Goal: Information Seeking & Learning: Understand process/instructions

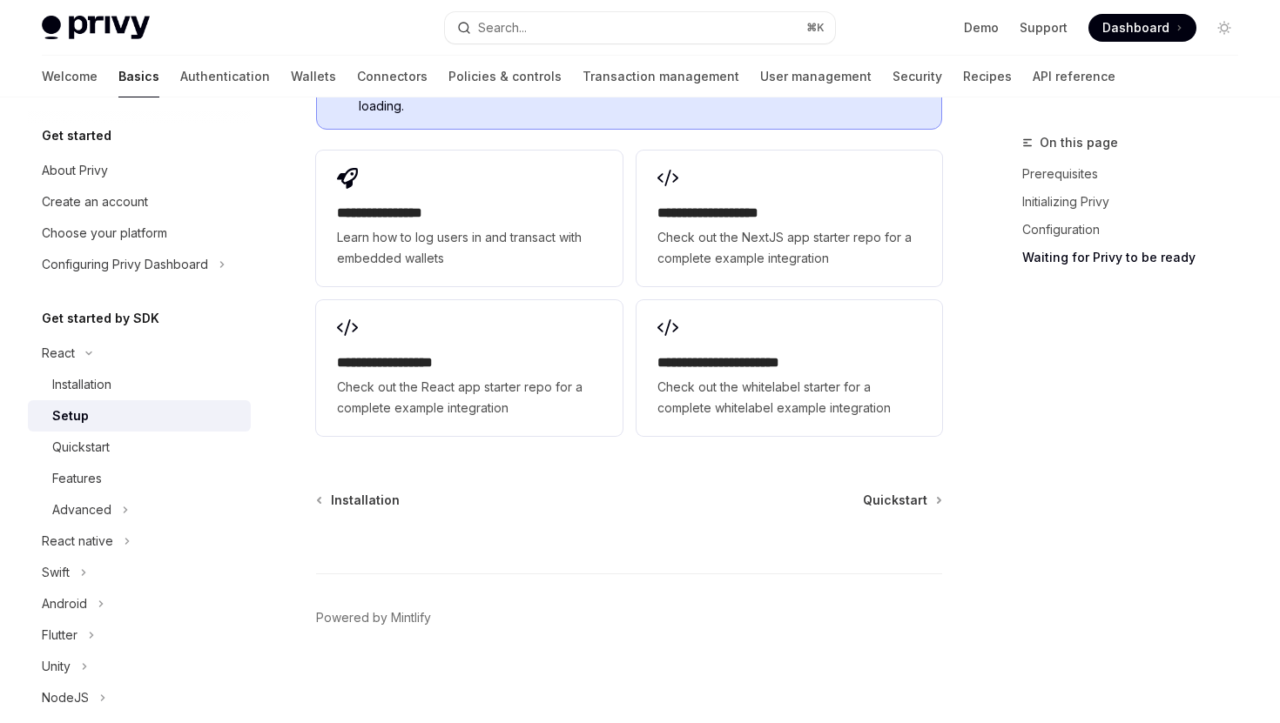
scroll to position [2267, 0]
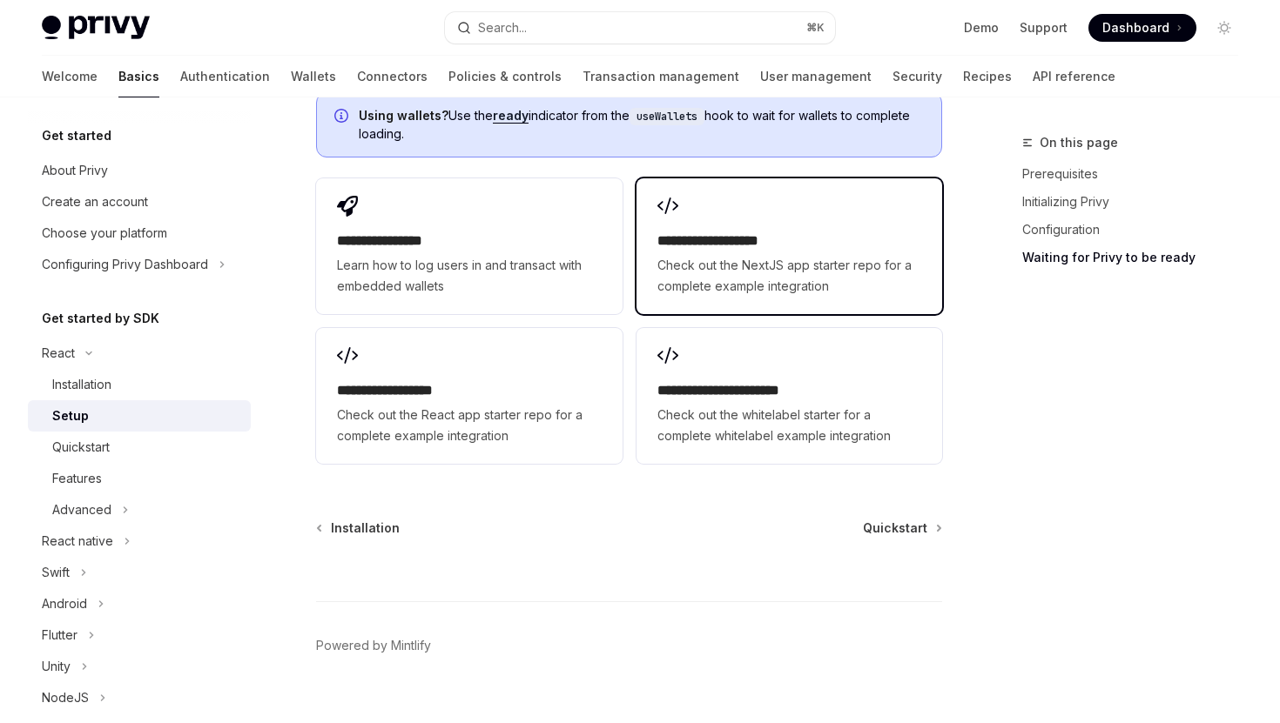
click at [760, 235] on h2 "**********" at bounding box center [789, 241] width 264 height 21
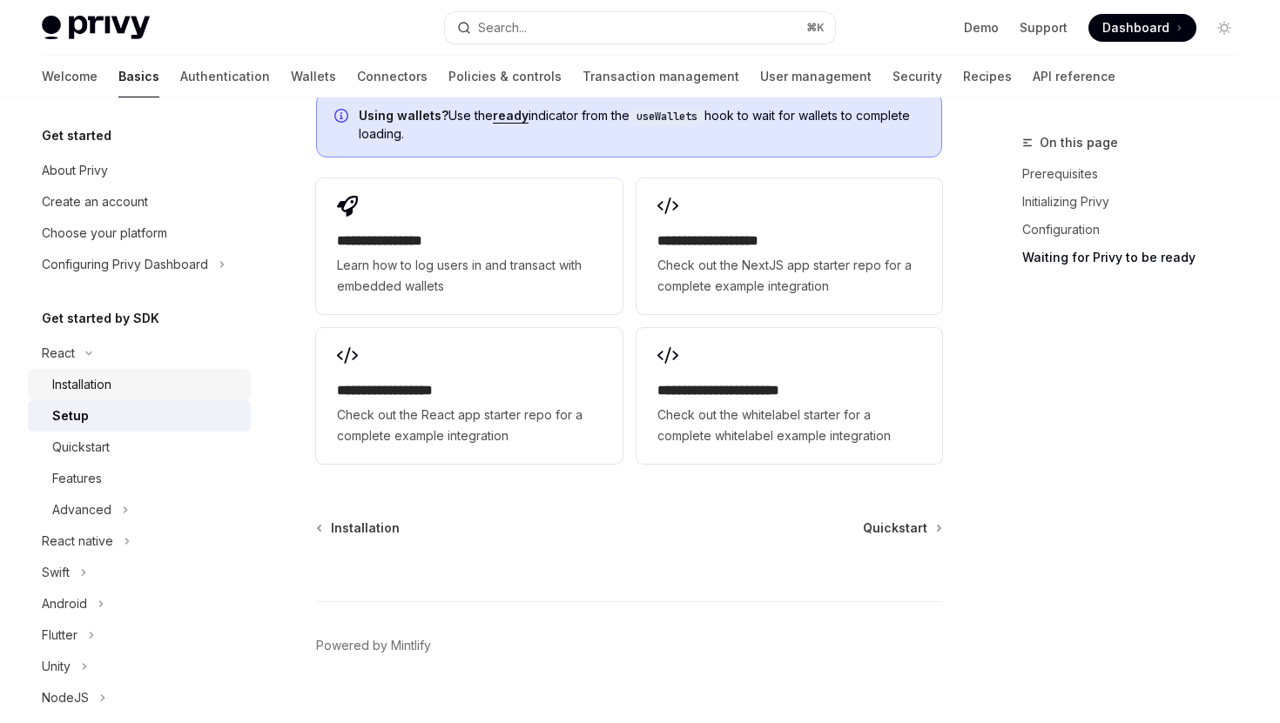
click at [114, 387] on div "Installation" at bounding box center [146, 384] width 188 height 21
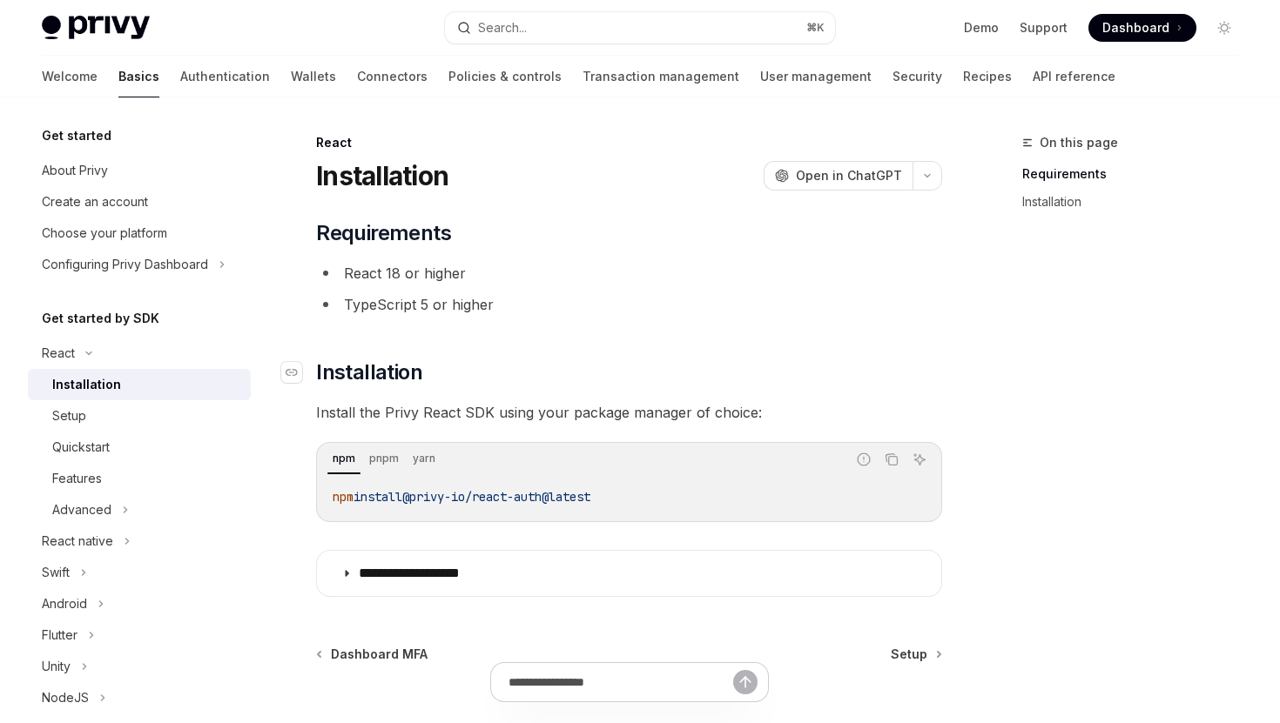
scroll to position [31, 0]
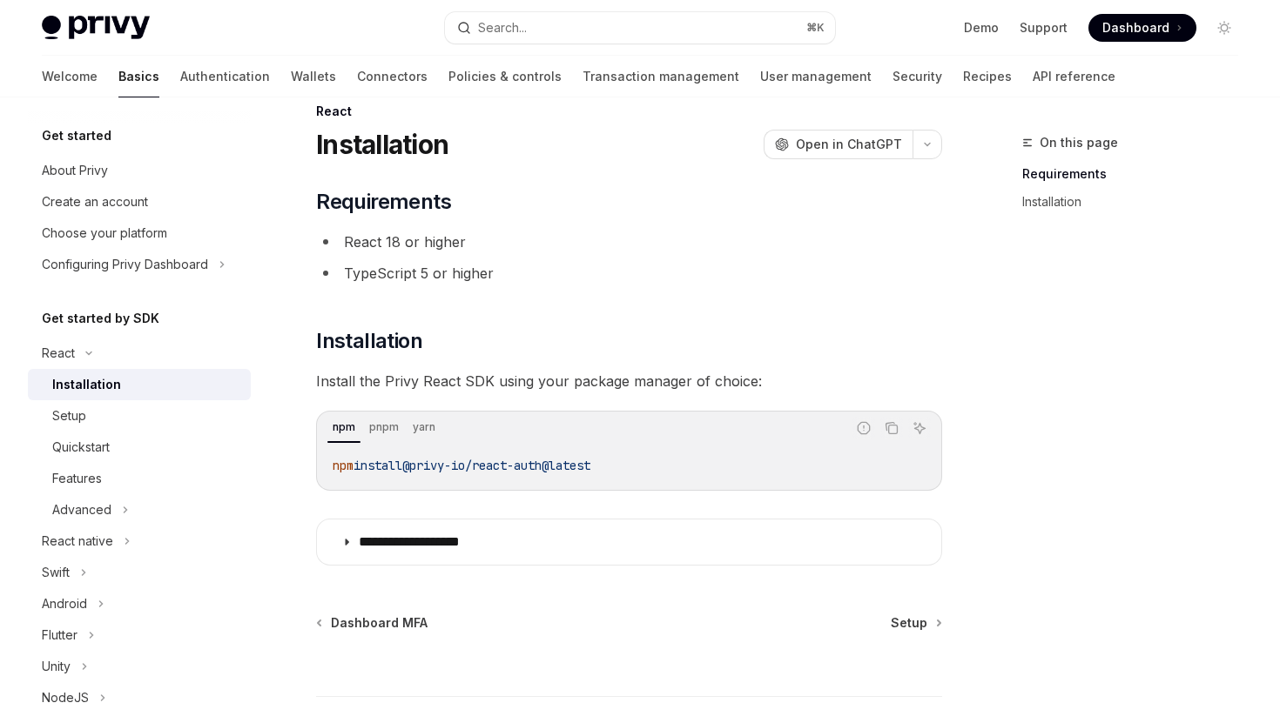
drag, startPoint x: 627, startPoint y: 467, endPoint x: 315, endPoint y: 467, distance: 311.6
click at [316, 467] on div "npm pnpm yarn Report incorrect code Copy Ask AI npm install @privy-io/react-aut…" at bounding box center [629, 451] width 626 height 80
copy span "npm install @privy-io/react-auth@latest"
click at [104, 447] on div "Quickstart" at bounding box center [80, 447] width 57 height 21
type textarea "*"
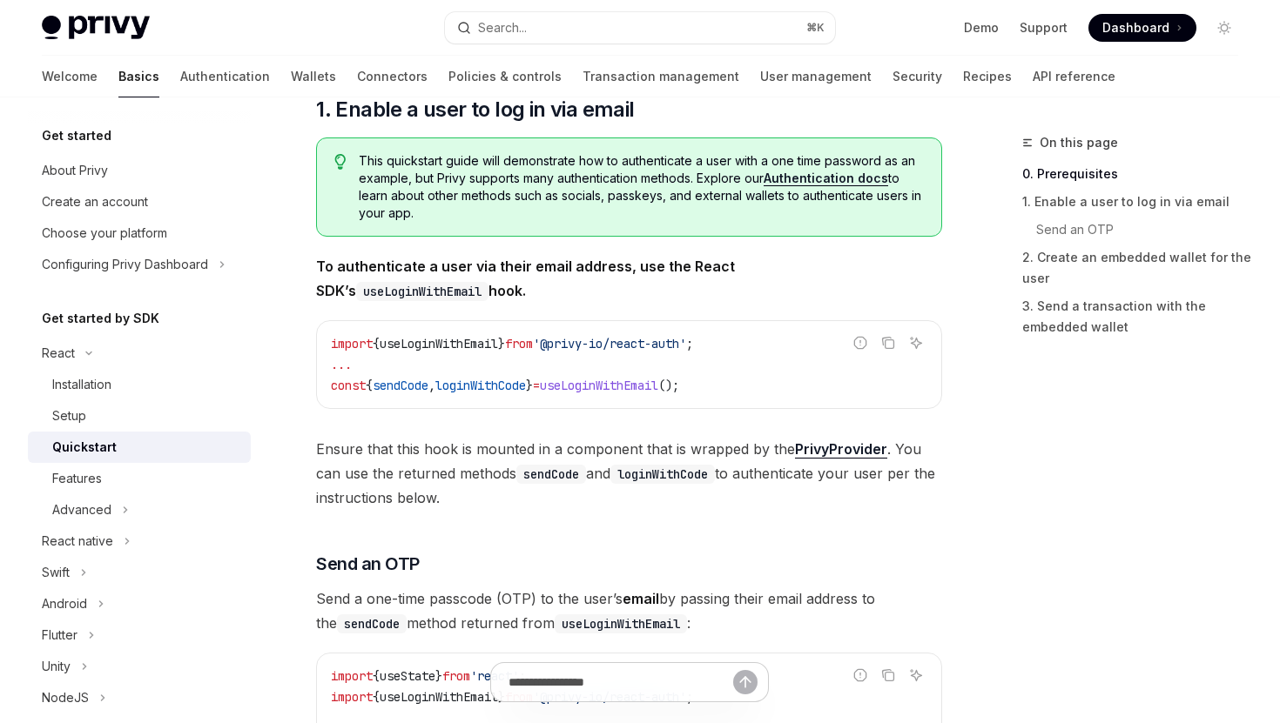
scroll to position [335, 0]
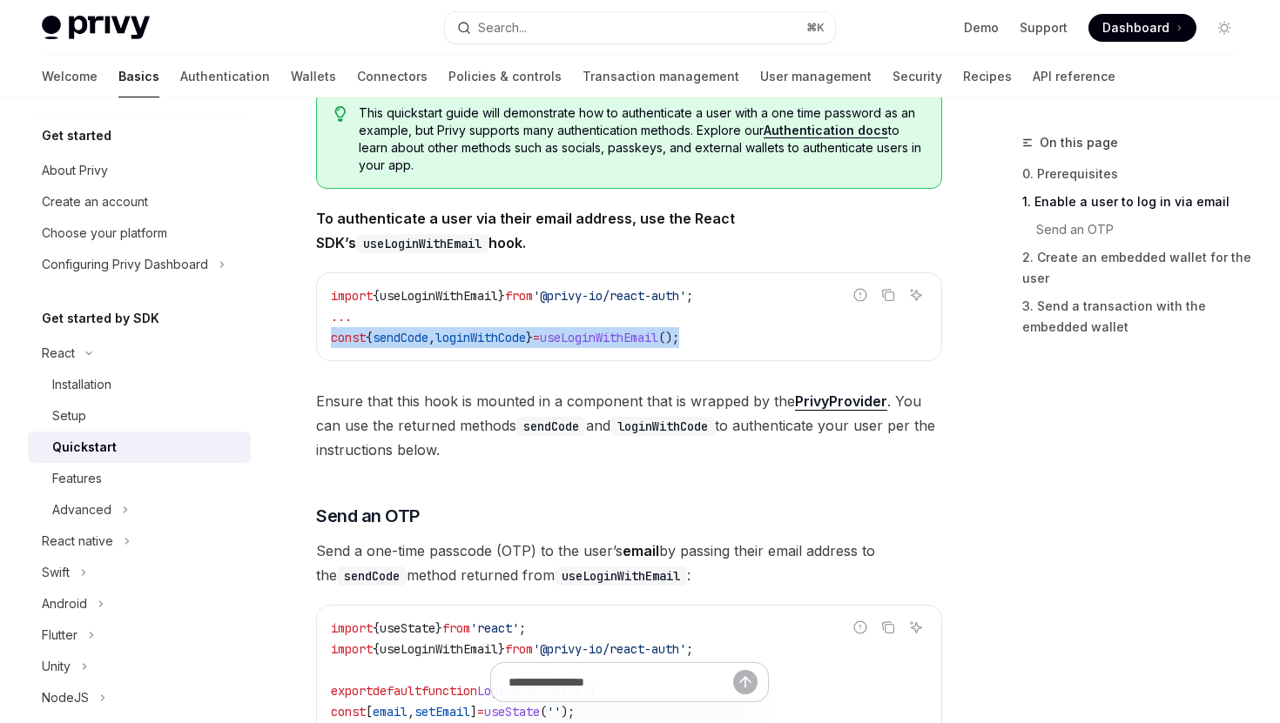
drag, startPoint x: 745, startPoint y: 338, endPoint x: 298, endPoint y: 337, distance: 447.5
copy span "const { sendCode , loginWithCode } = useLoginWithEmail ();"
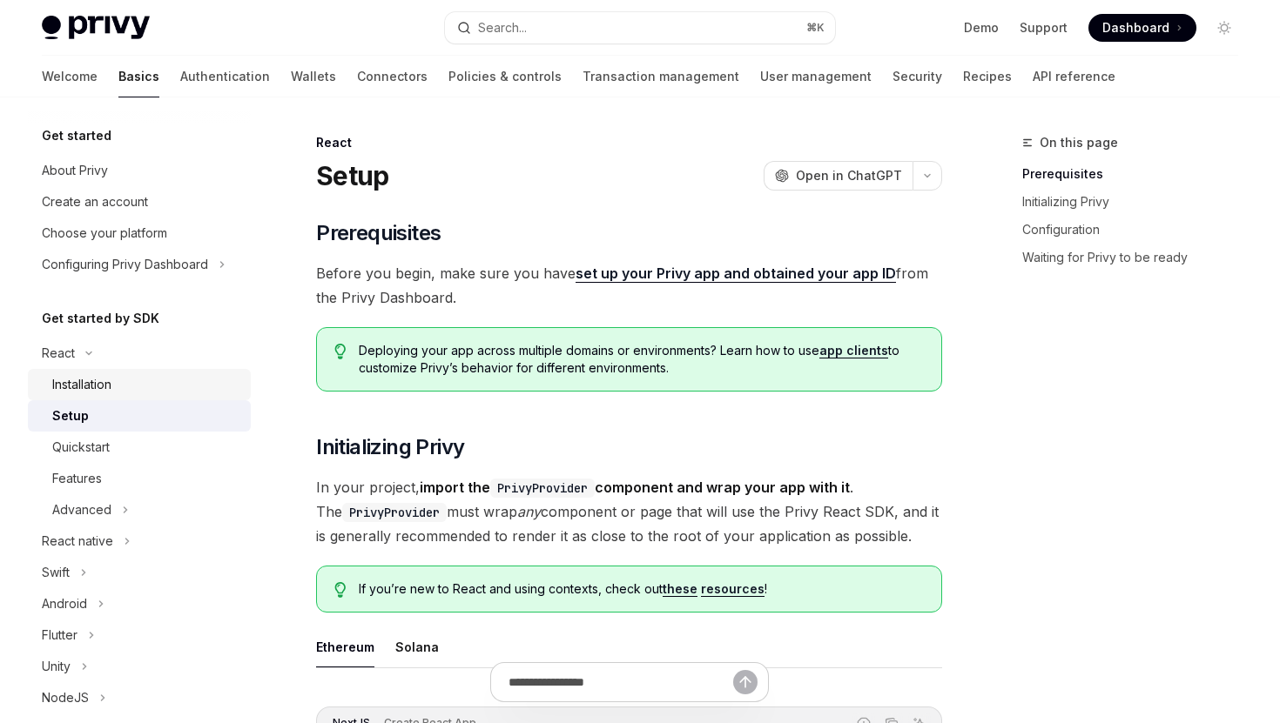
click at [145, 383] on div "Installation" at bounding box center [146, 384] width 188 height 21
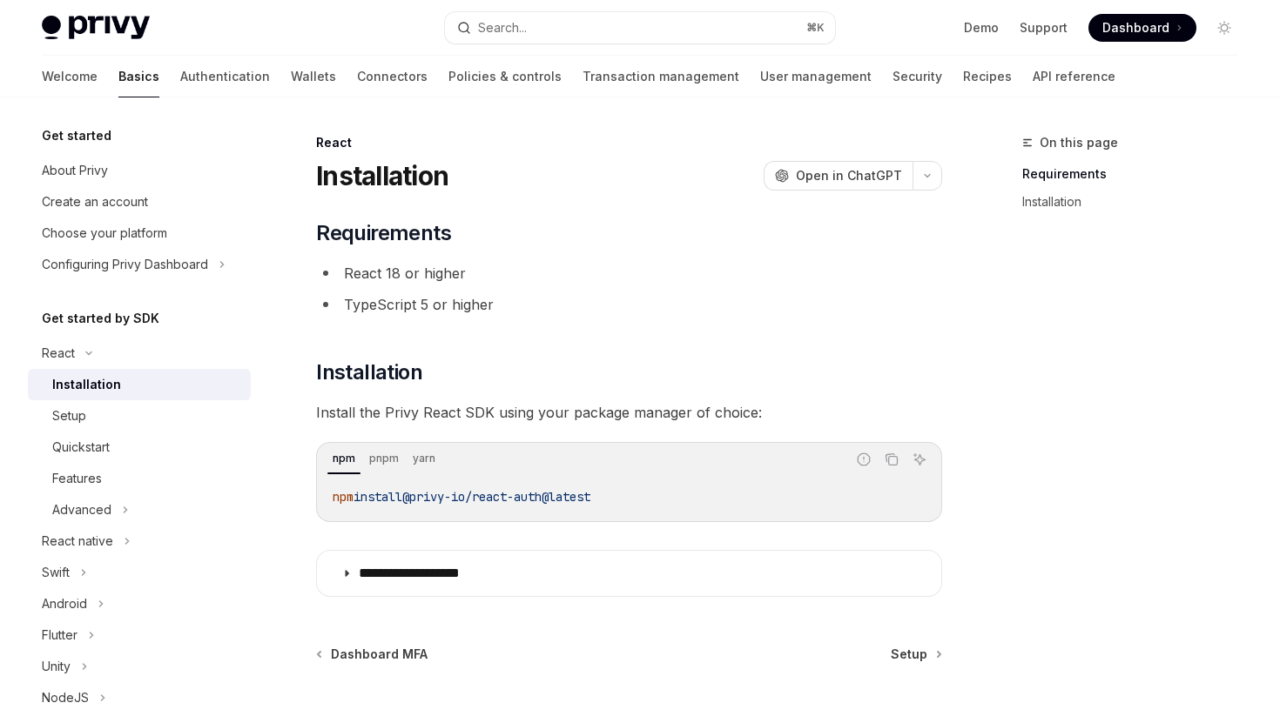
scroll to position [123, 0]
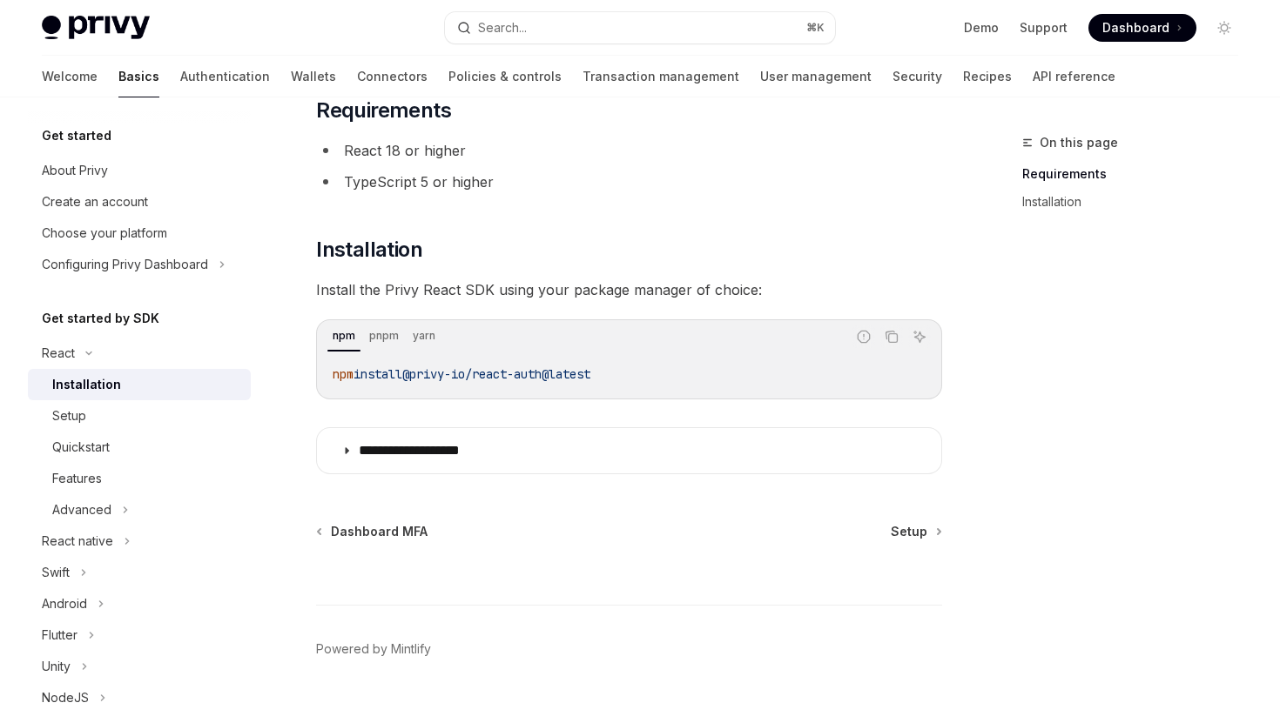
drag, startPoint x: 629, startPoint y: 375, endPoint x: 323, endPoint y: 379, distance: 306.4
click at [323, 379] on div "npm install @privy-io/react-auth@latest" at bounding box center [629, 374] width 621 height 45
copy span "npm install @privy-io/react-auth@latest"
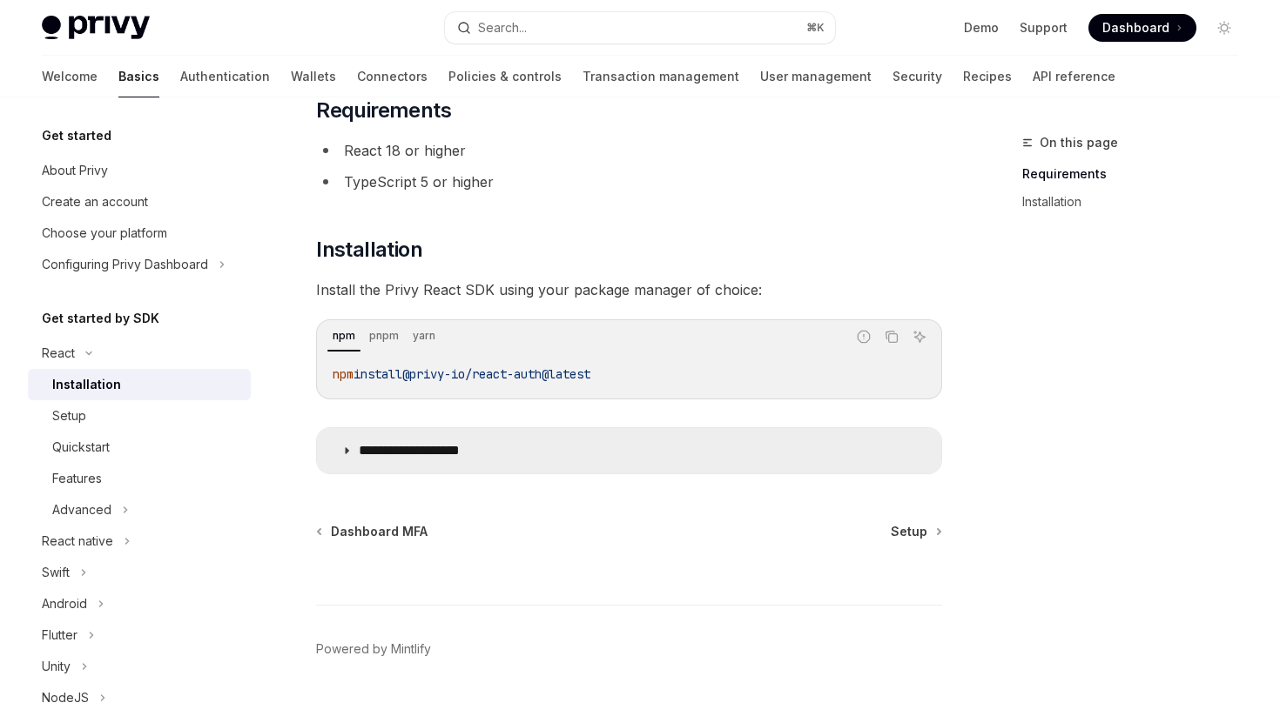
click at [462, 447] on p "**********" at bounding box center [430, 450] width 143 height 17
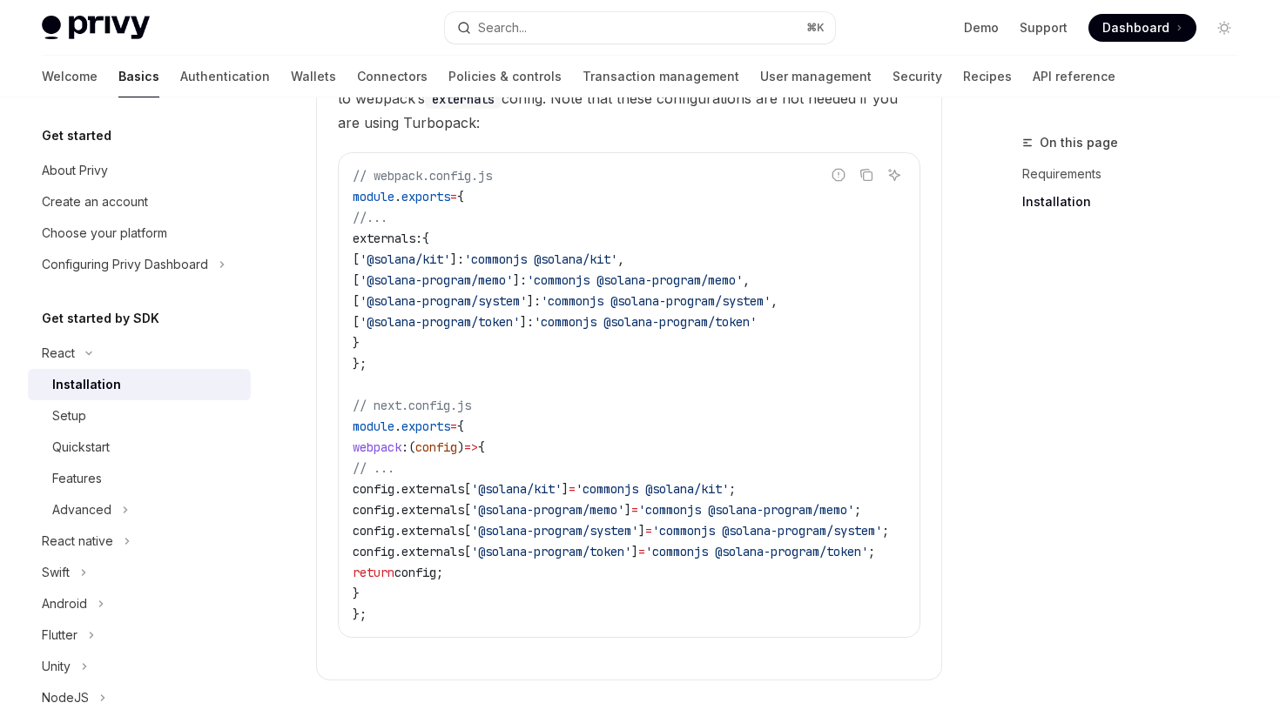
scroll to position [965, 0]
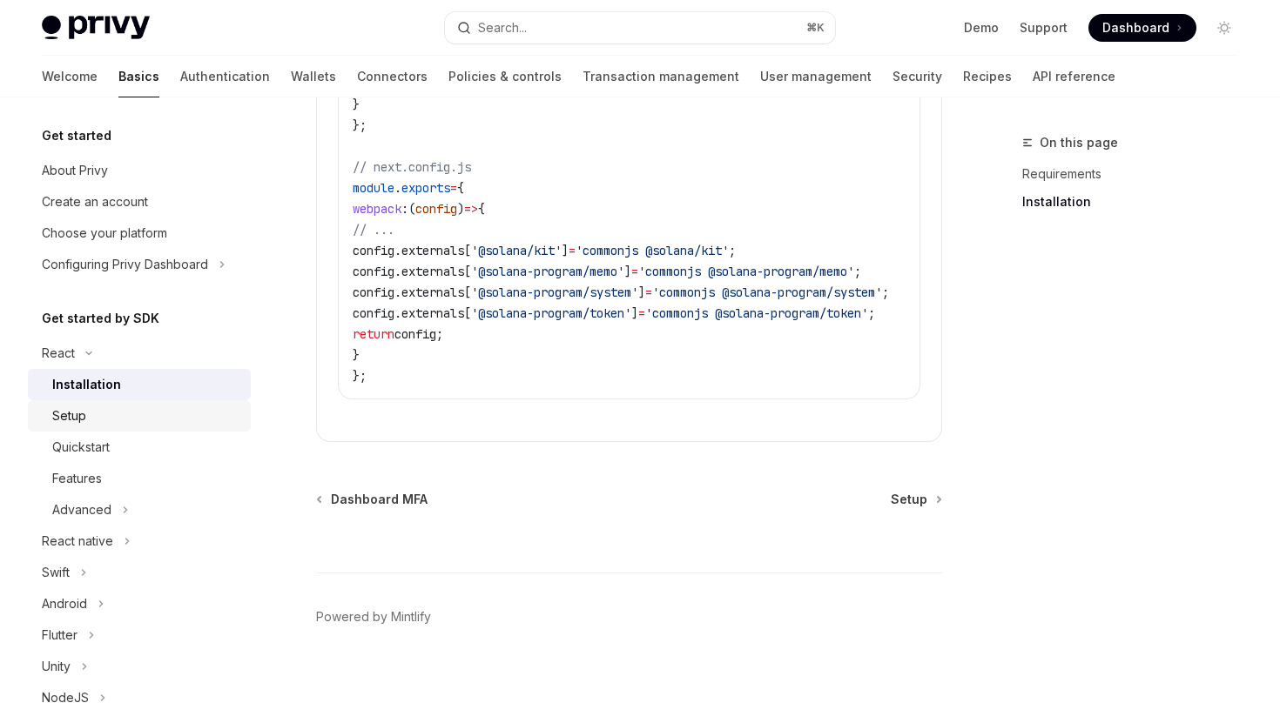
click at [122, 415] on div "Setup" at bounding box center [146, 416] width 188 height 21
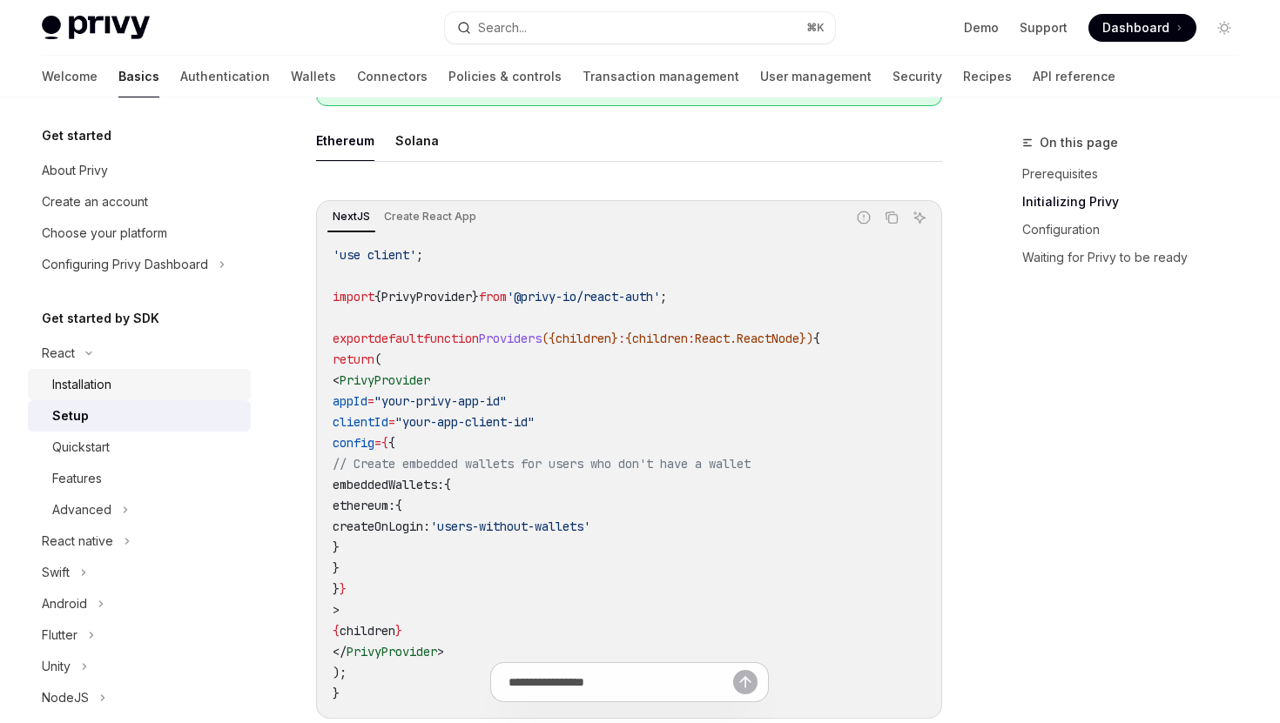
scroll to position [508, 0]
click at [890, 215] on icon "Copy the contents from the code block" at bounding box center [891, 217] width 14 height 14
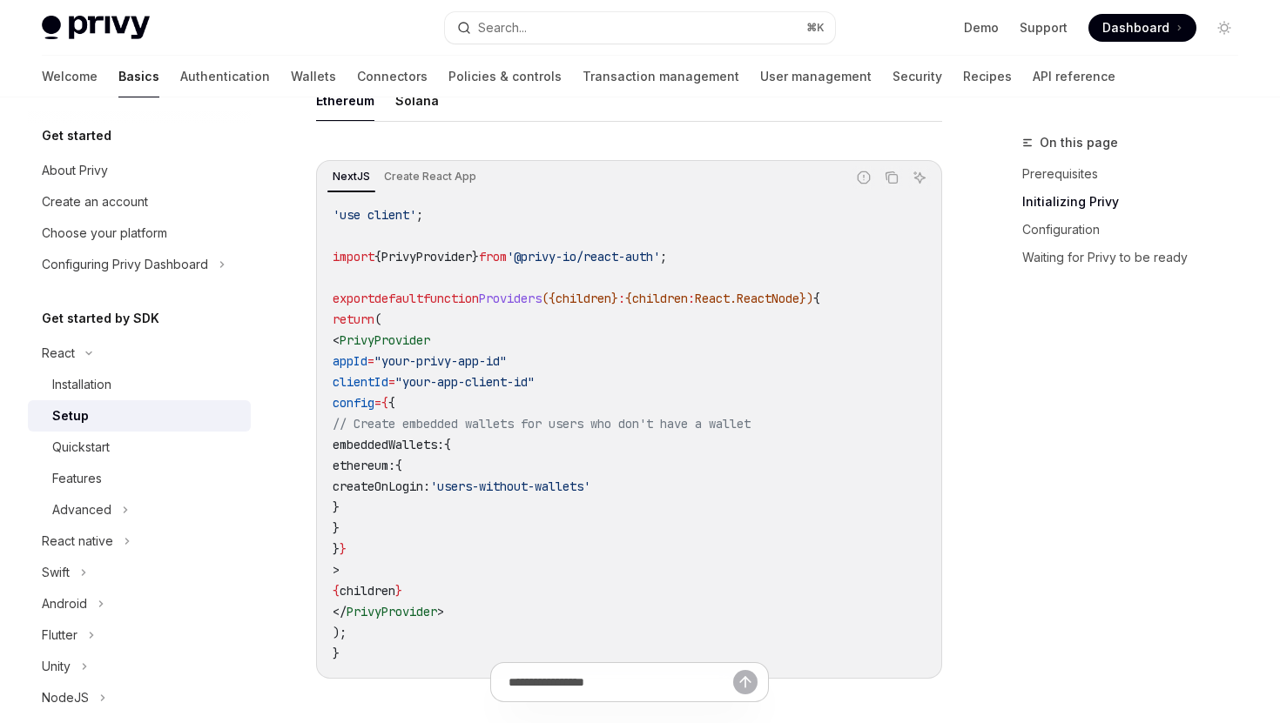
scroll to position [400, 0]
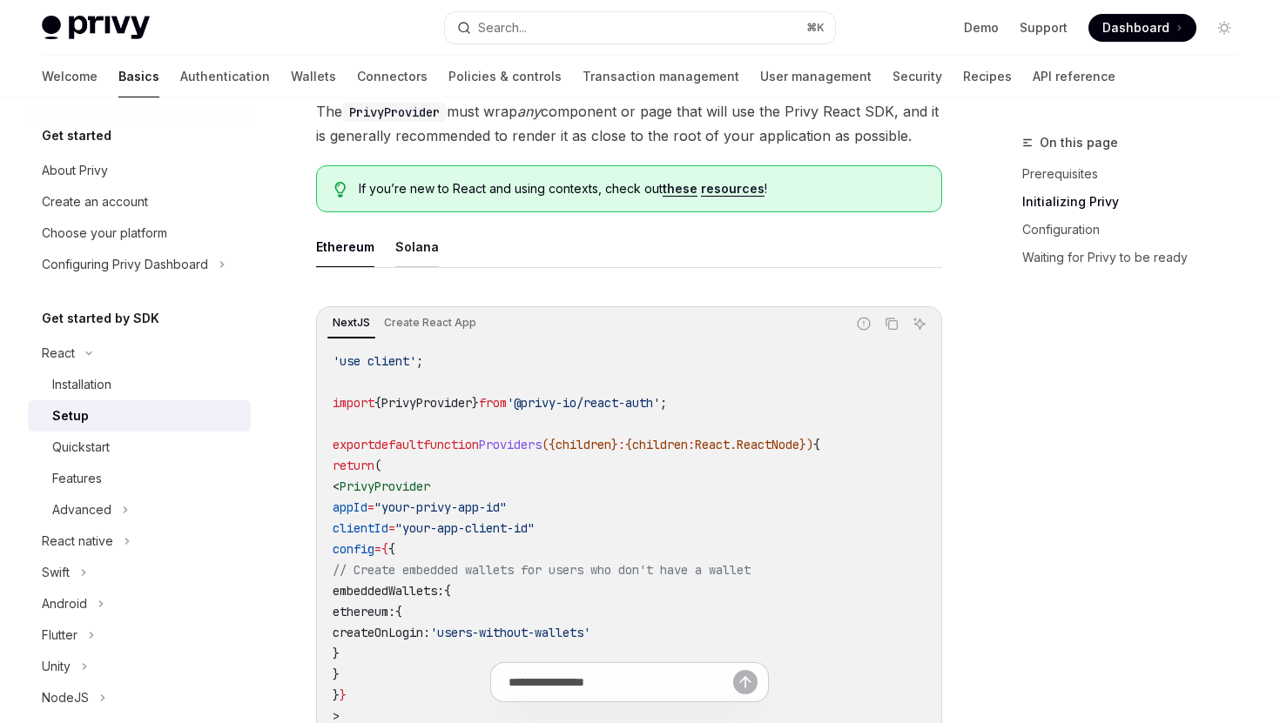
click at [428, 241] on button "Solana" at bounding box center [417, 246] width 44 height 41
type textarea "*"
click at [894, 324] on icon "Copy the contents from the code block" at bounding box center [891, 324] width 14 height 14
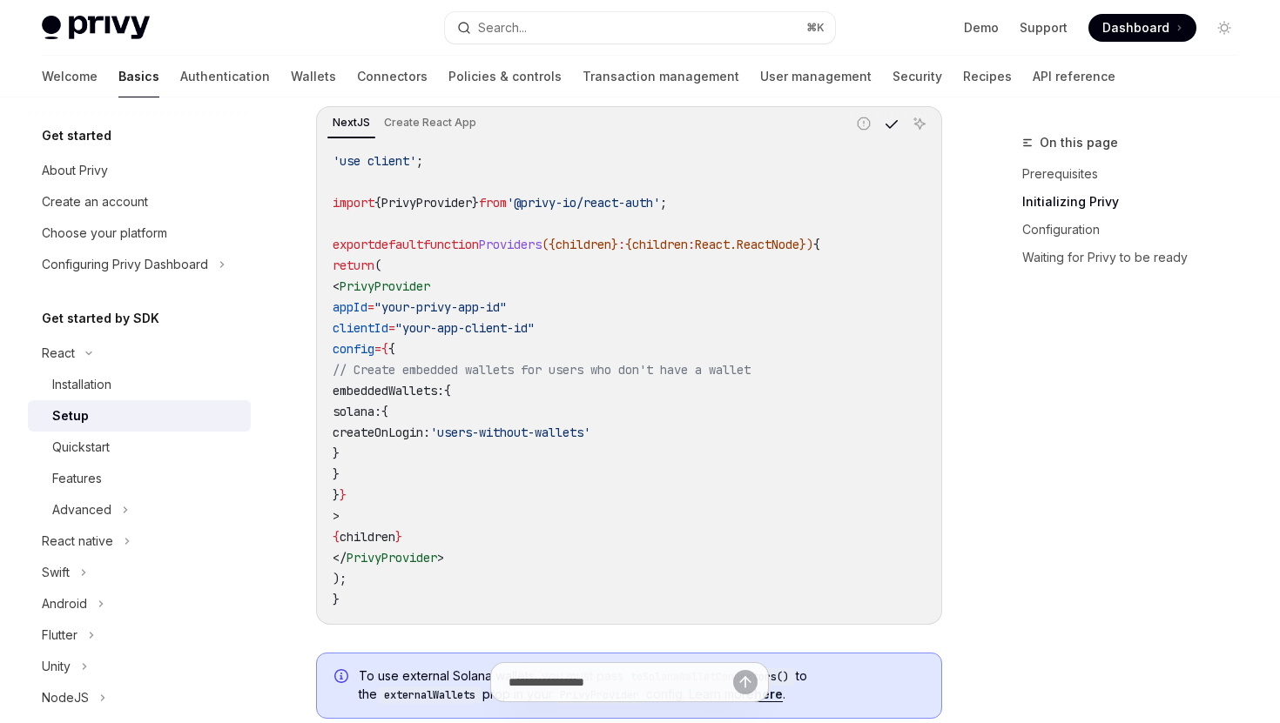
scroll to position [602, 0]
click at [891, 123] on icon "Copy the contents from the code block" at bounding box center [891, 123] width 14 height 14
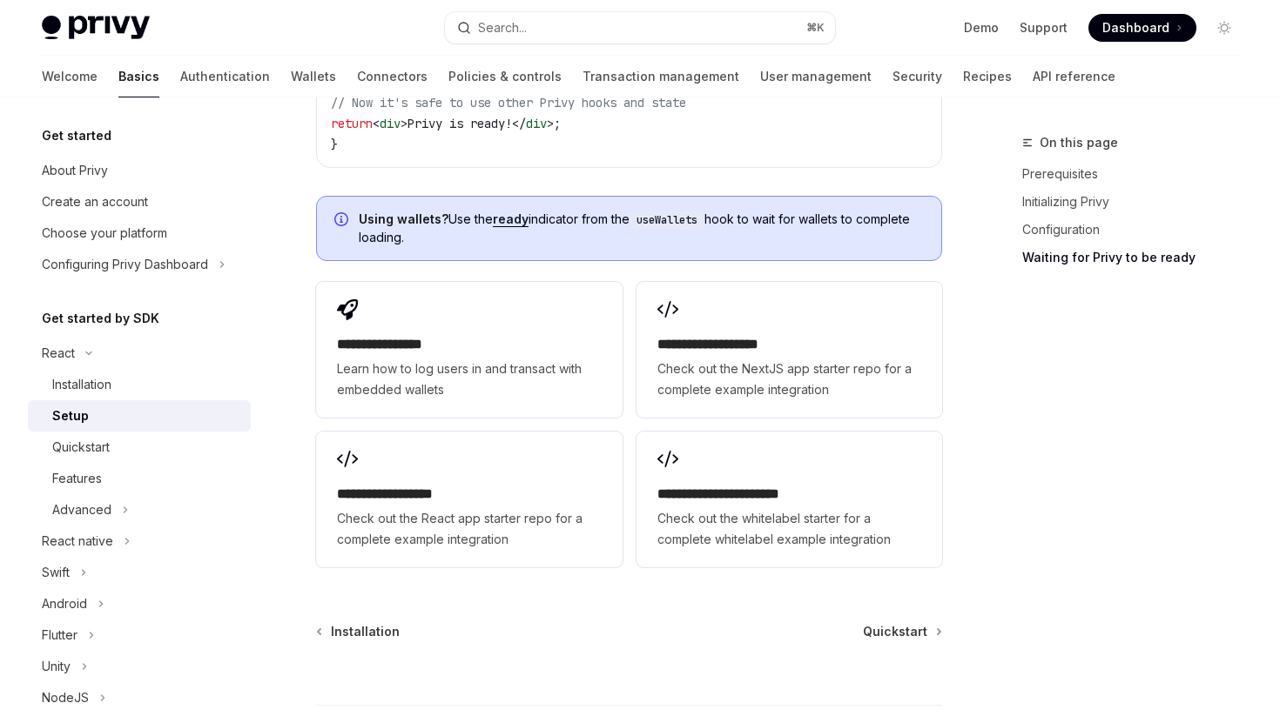
scroll to position [2255, 0]
